Goal: Find specific page/section: Find specific page/section

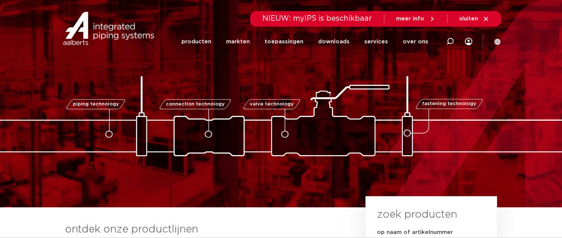
click at [447, 40] on icon at bounding box center [449, 41] width 7 height 7
paste input "0006075"
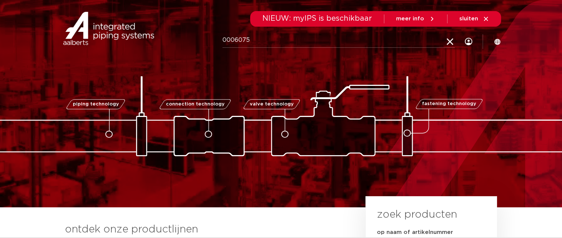
type input "0006075"
click button "Zoeken" at bounding box center [0, 0] width 0 height 0
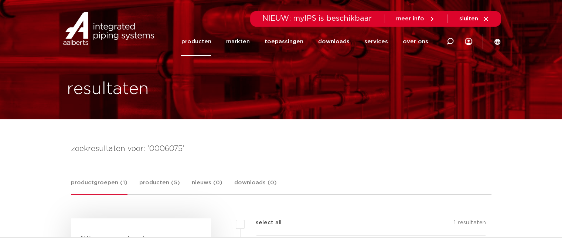
click at [93, 28] on img at bounding box center [108, 28] width 95 height 33
